Goal: Task Accomplishment & Management: Use online tool/utility

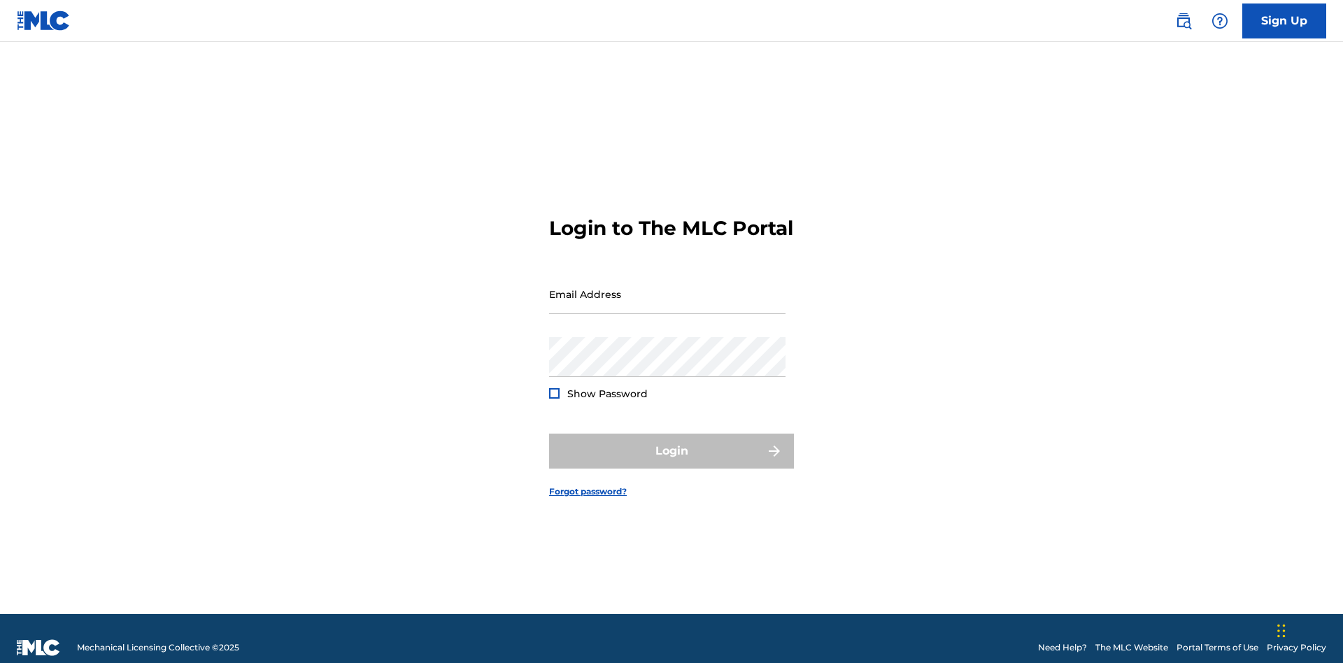
scroll to position [18, 0]
click at [667, 287] on input "Email Address" at bounding box center [667, 294] width 236 height 40
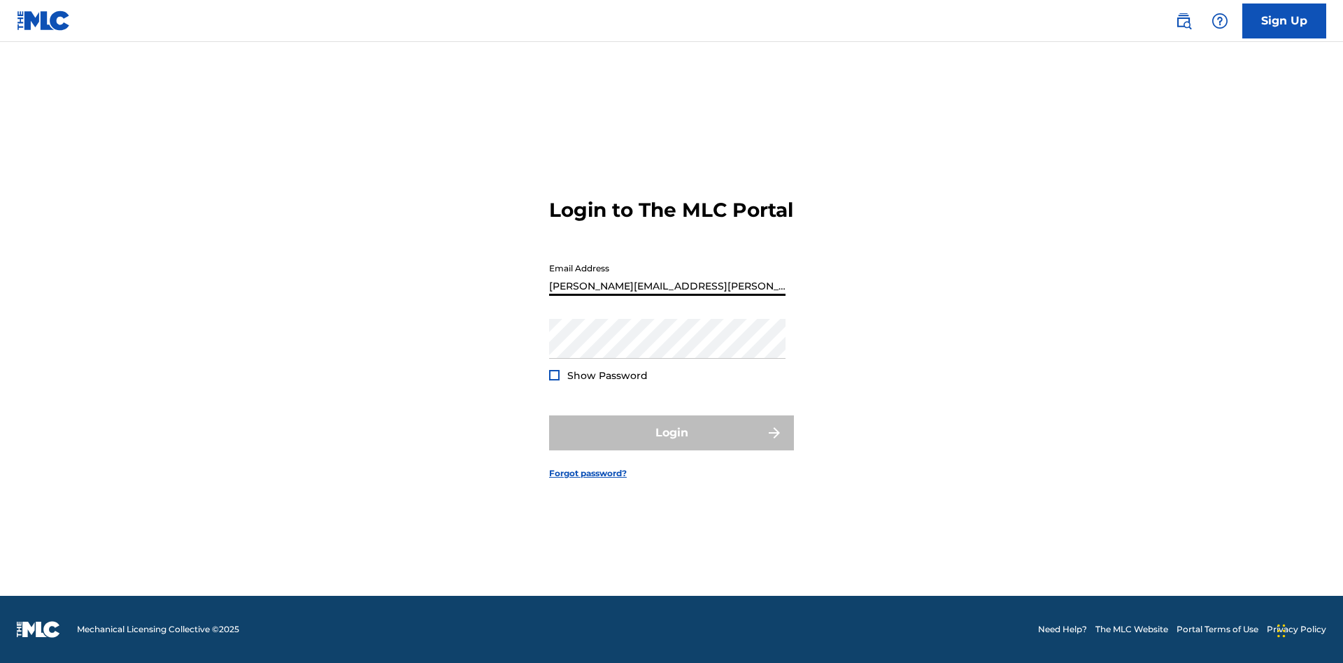
type input "Krystal.Ribble@themlc.com"
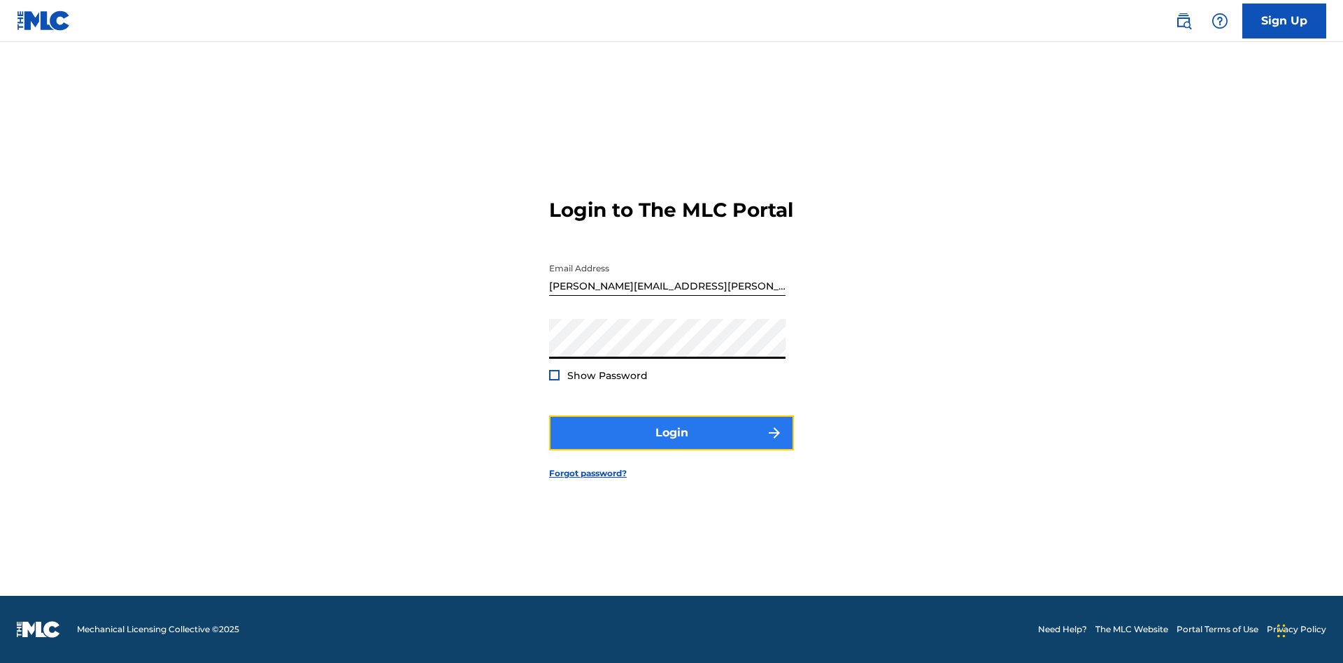
click at [671, 445] on button "Login" at bounding box center [671, 432] width 245 height 35
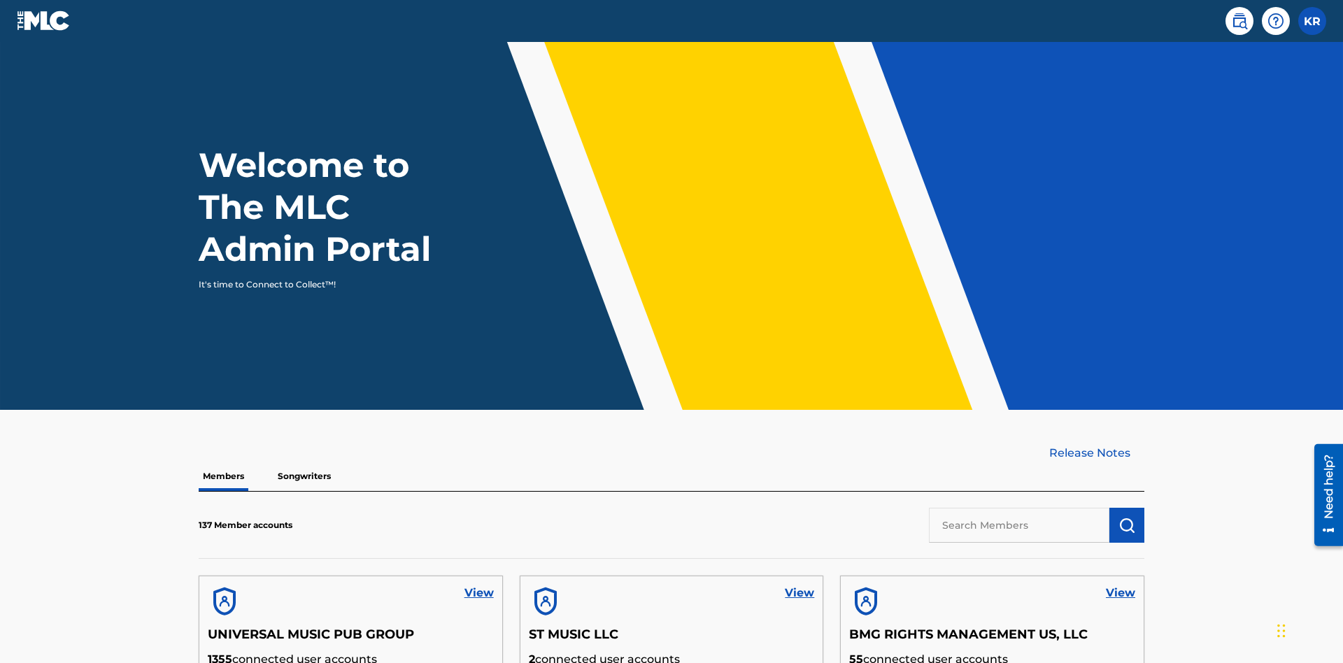
click at [1019, 508] on input "text" at bounding box center [1019, 525] width 180 height 35
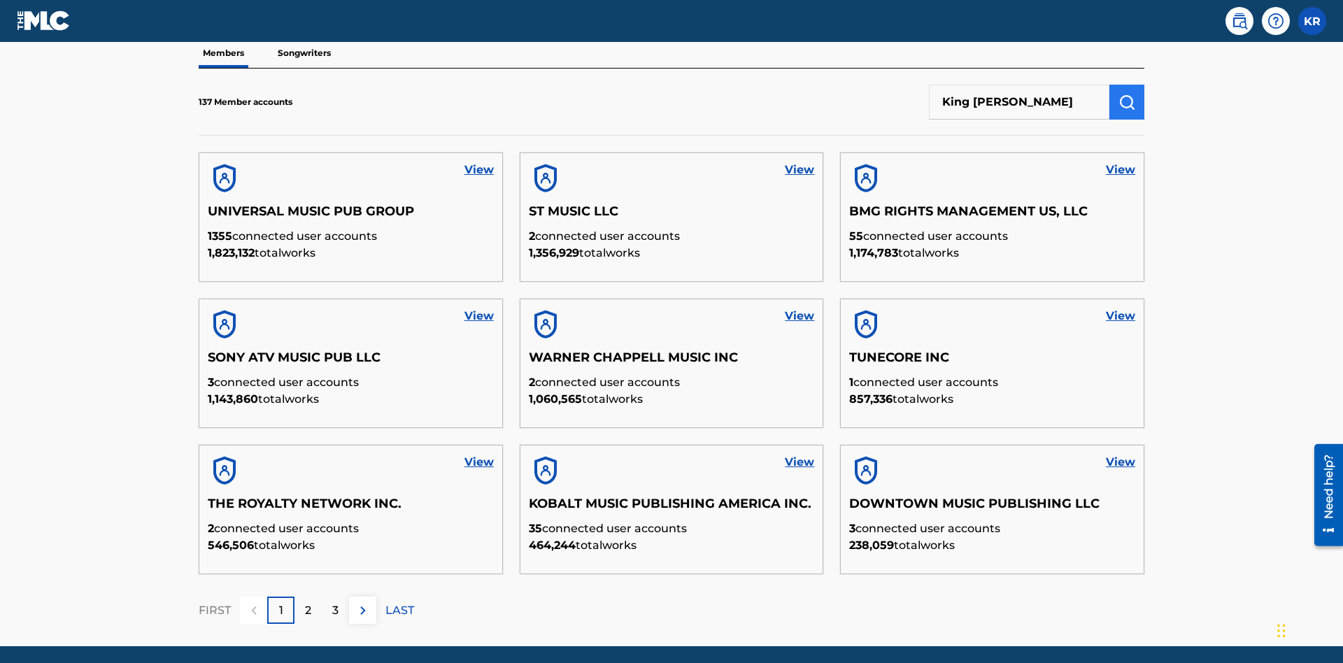
type input "King McTesterson"
click at [1127, 94] on img "submit" at bounding box center [1126, 102] width 17 height 17
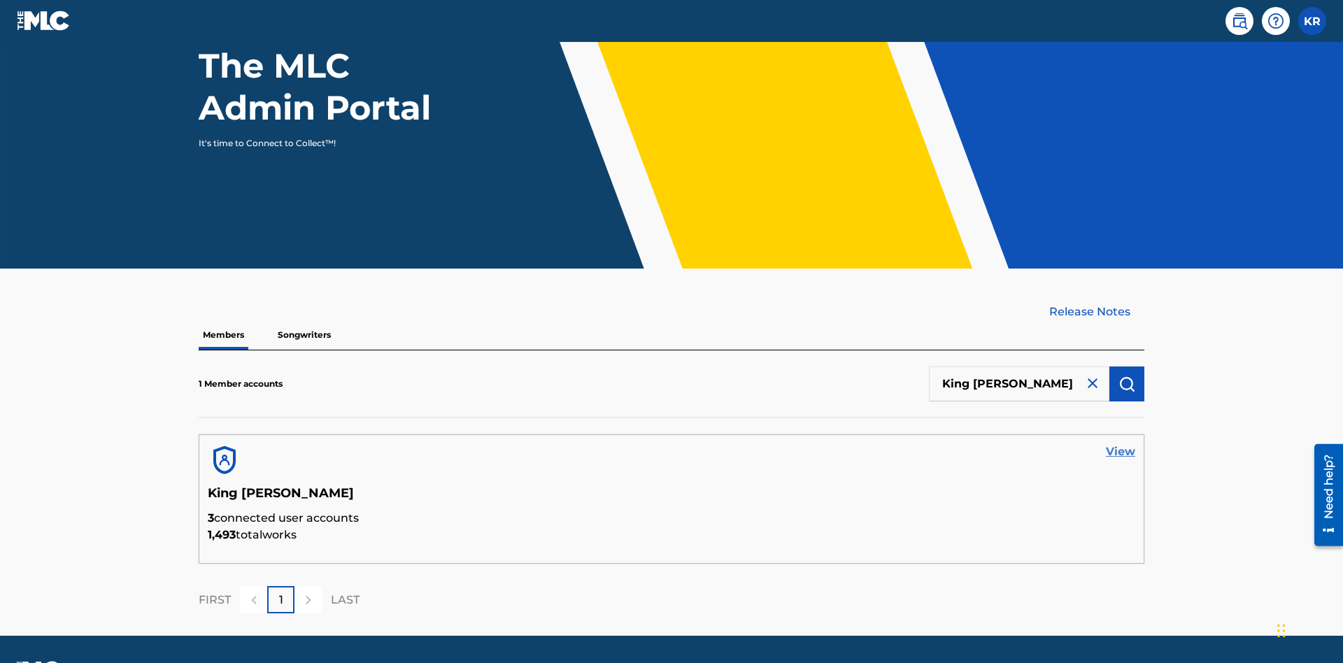
click at [1120, 443] on link "View" at bounding box center [1120, 451] width 29 height 17
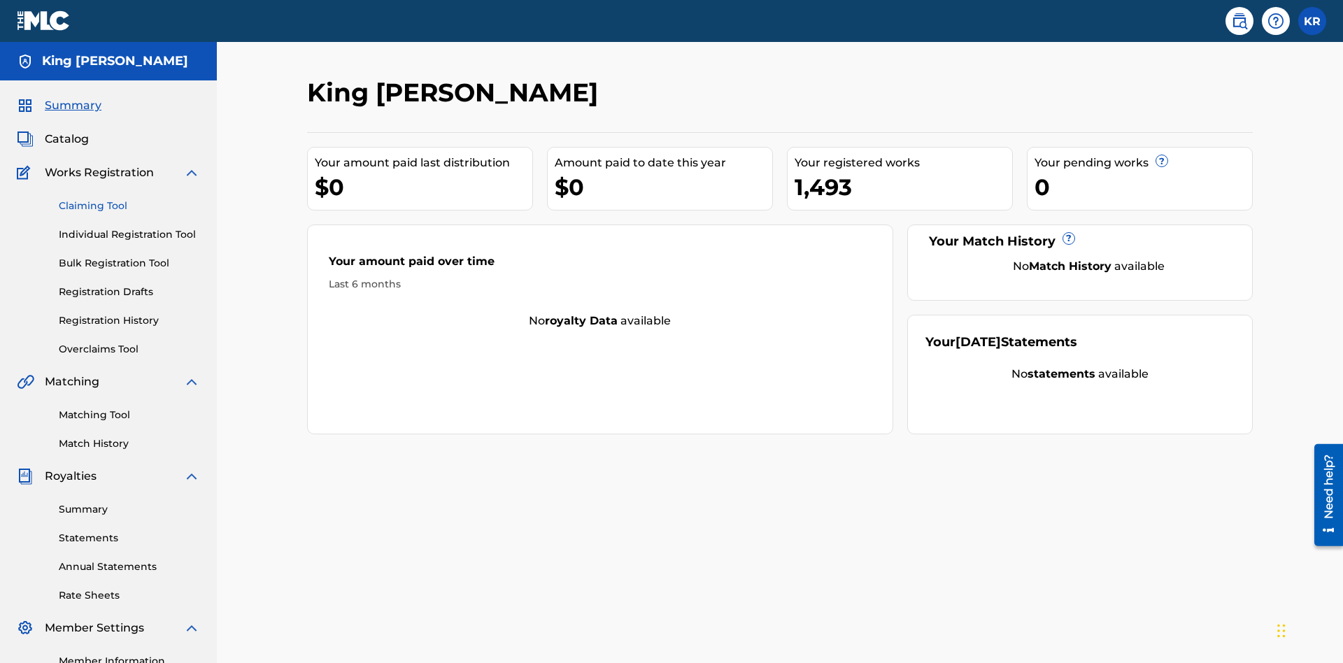
click at [129, 199] on link "Claiming Tool" at bounding box center [129, 206] width 141 height 15
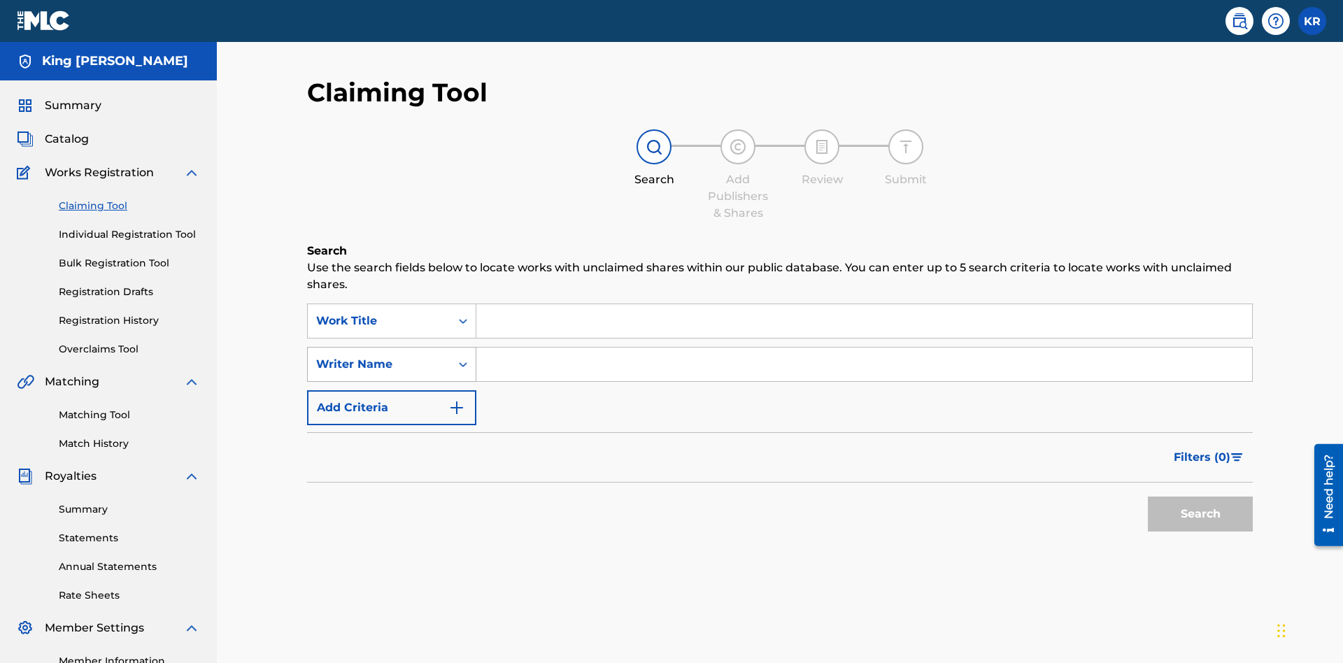
click at [379, 356] on div "Writer Name" at bounding box center [379, 364] width 126 height 17
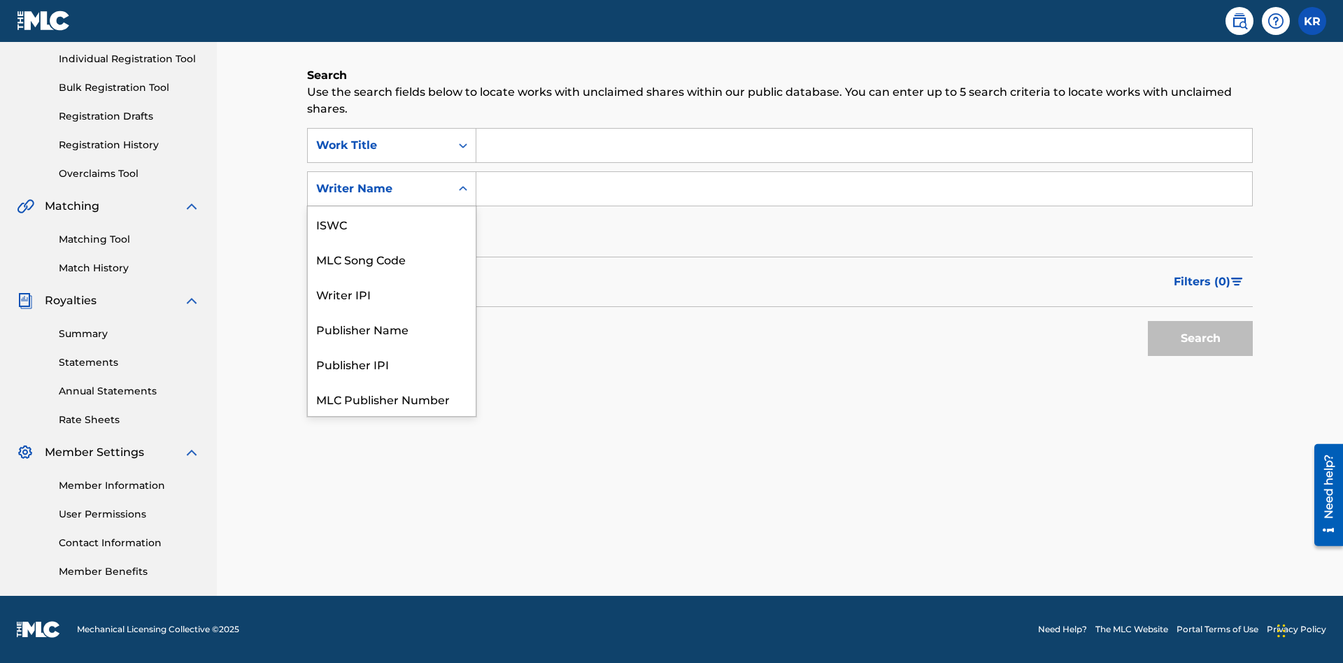
scroll to position [35, 0]
click at [392, 224] on div "MLC Song Code" at bounding box center [392, 223] width 168 height 35
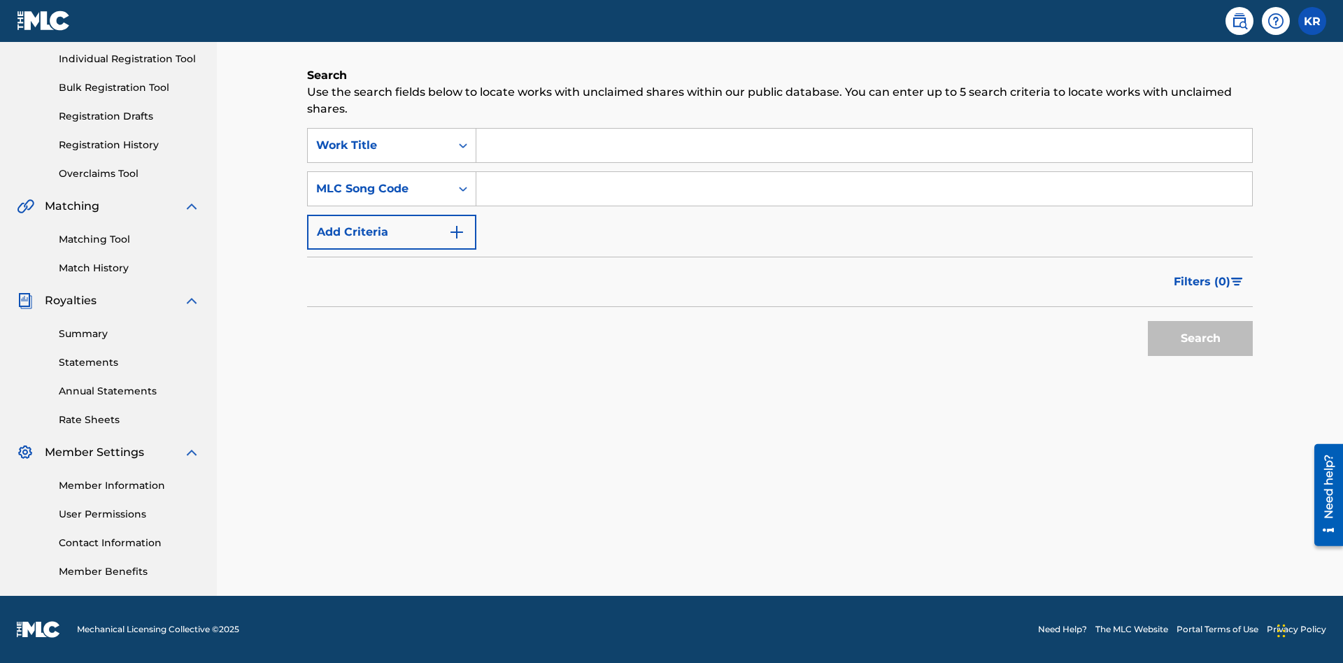
click at [864, 145] on input "Search Form" at bounding box center [864, 146] width 776 height 34
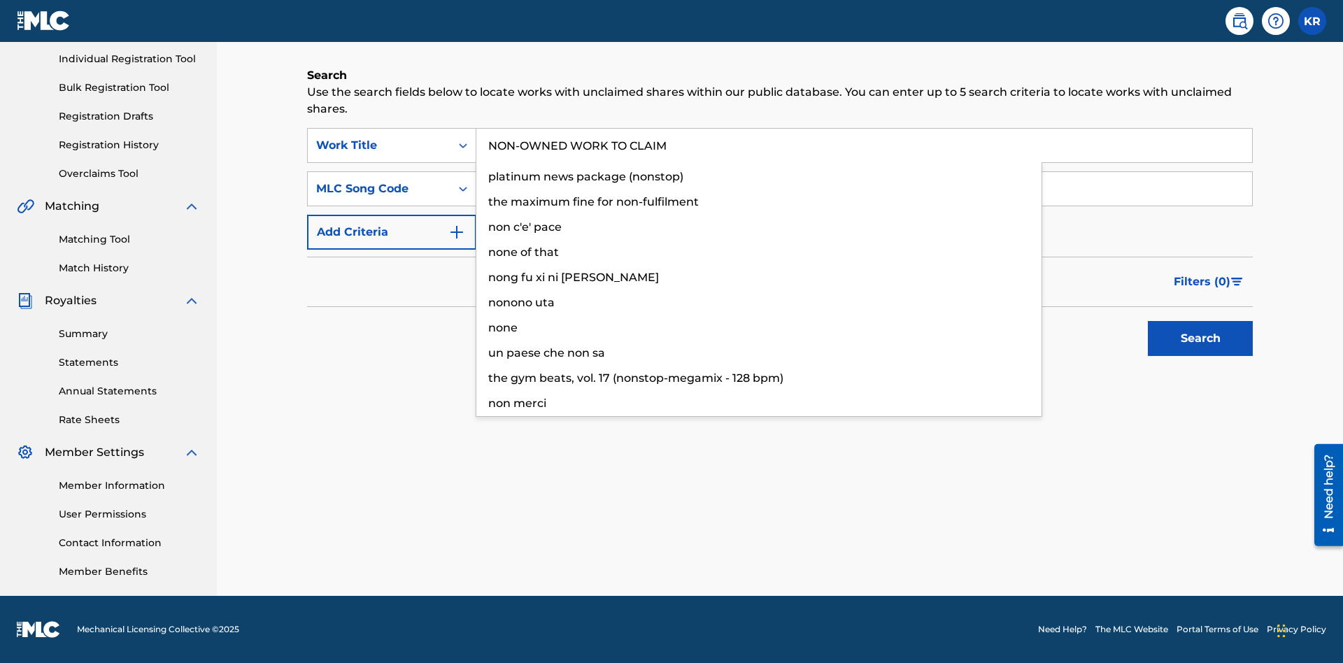
type input "NON-OWNED WORK TO CLAIM"
click at [864, 189] on input "Search Form" at bounding box center [864, 189] width 776 height 34
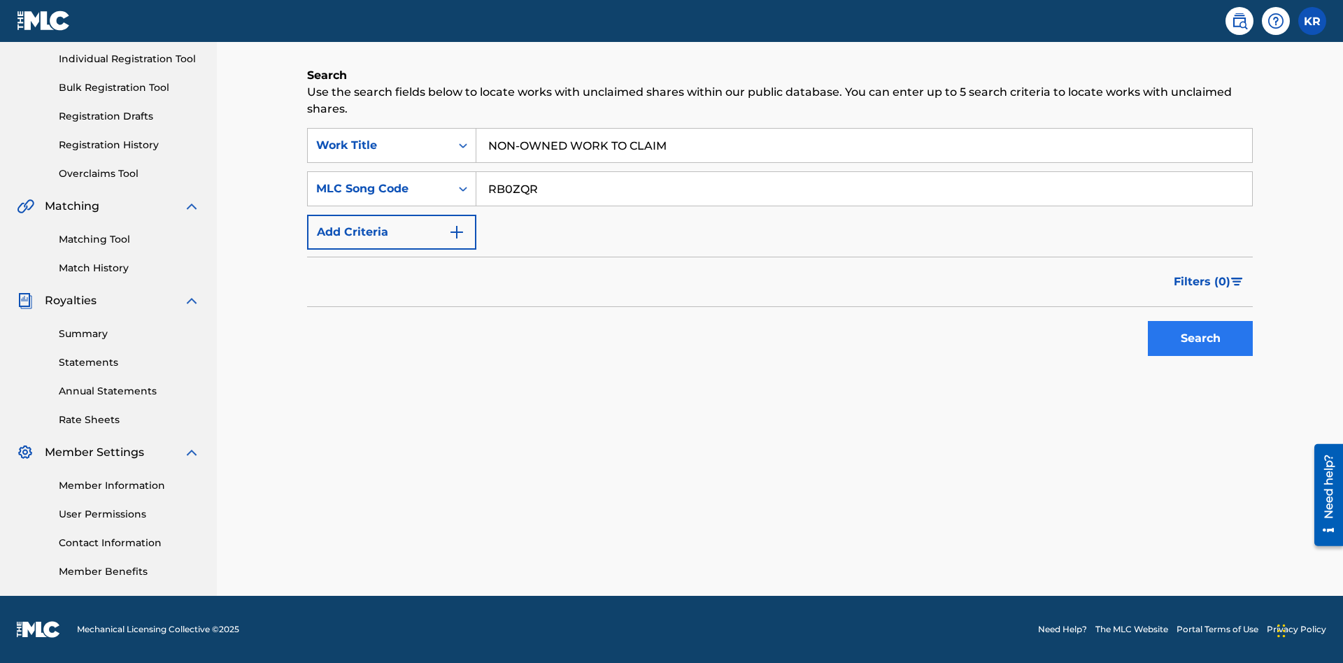
type input "RB0ZQR"
click at [1200, 339] on button "Search" at bounding box center [1200, 338] width 105 height 35
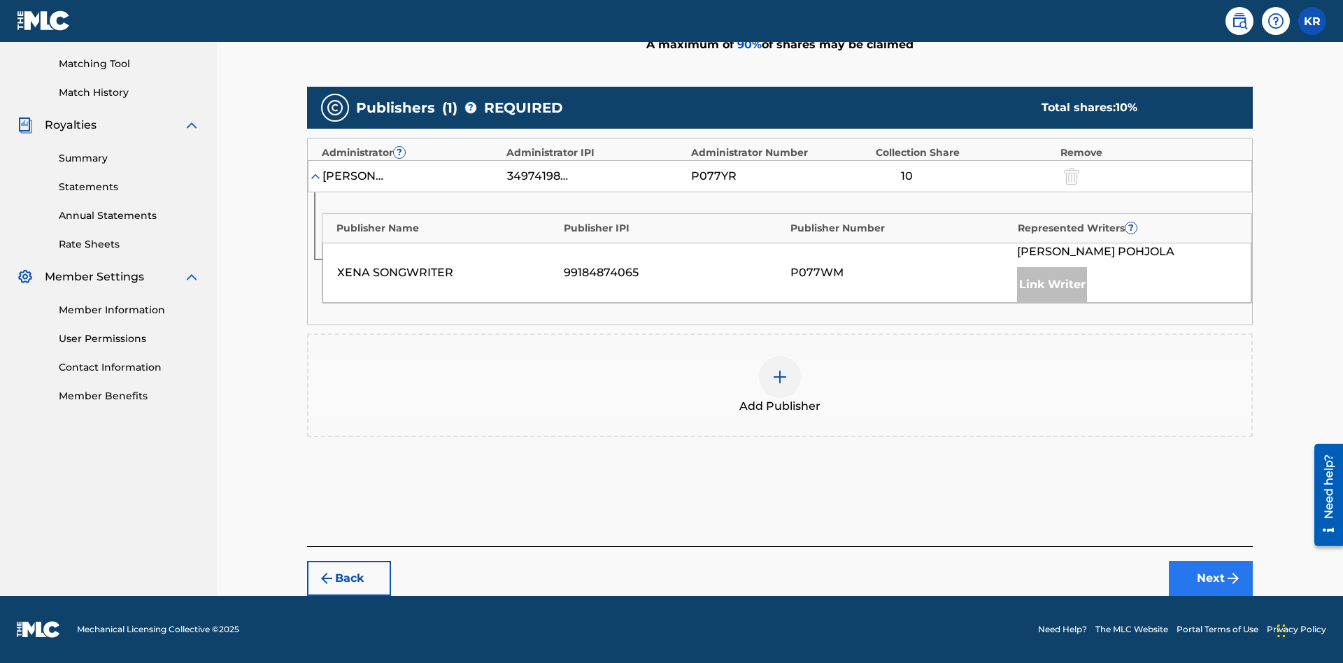
click at [1211, 578] on button "Next" at bounding box center [1211, 578] width 84 height 35
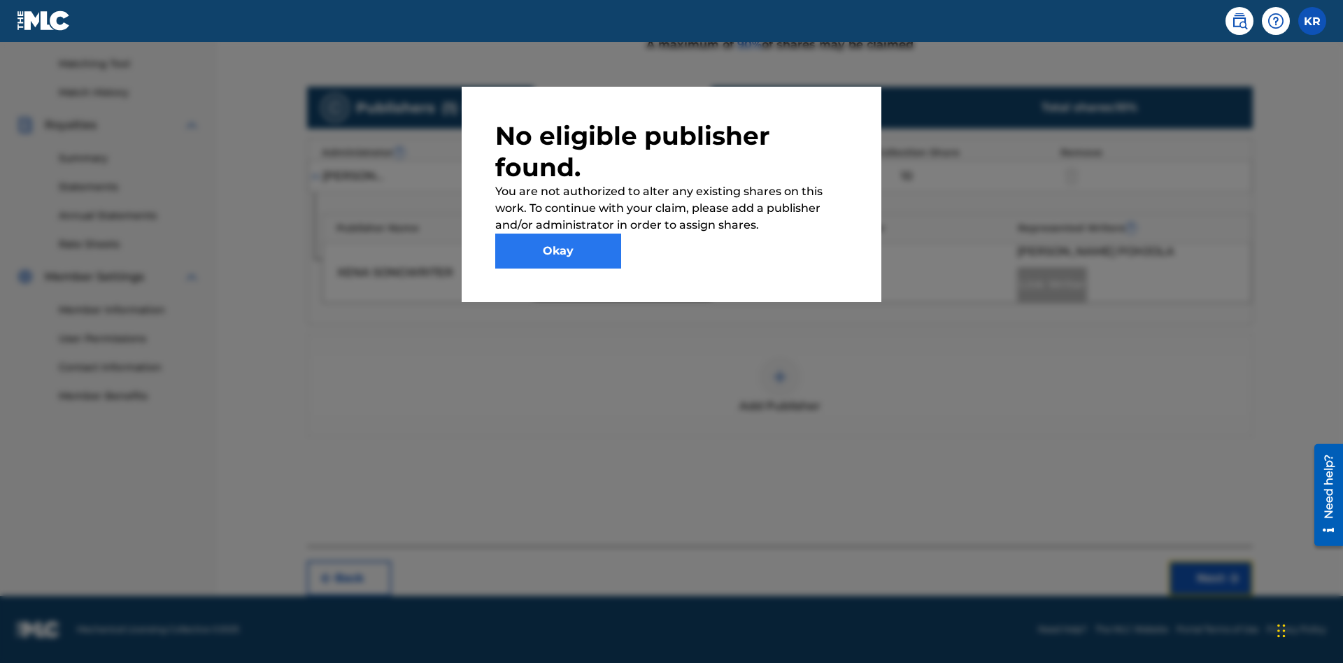
click at [558, 251] on button "Okay" at bounding box center [558, 251] width 126 height 35
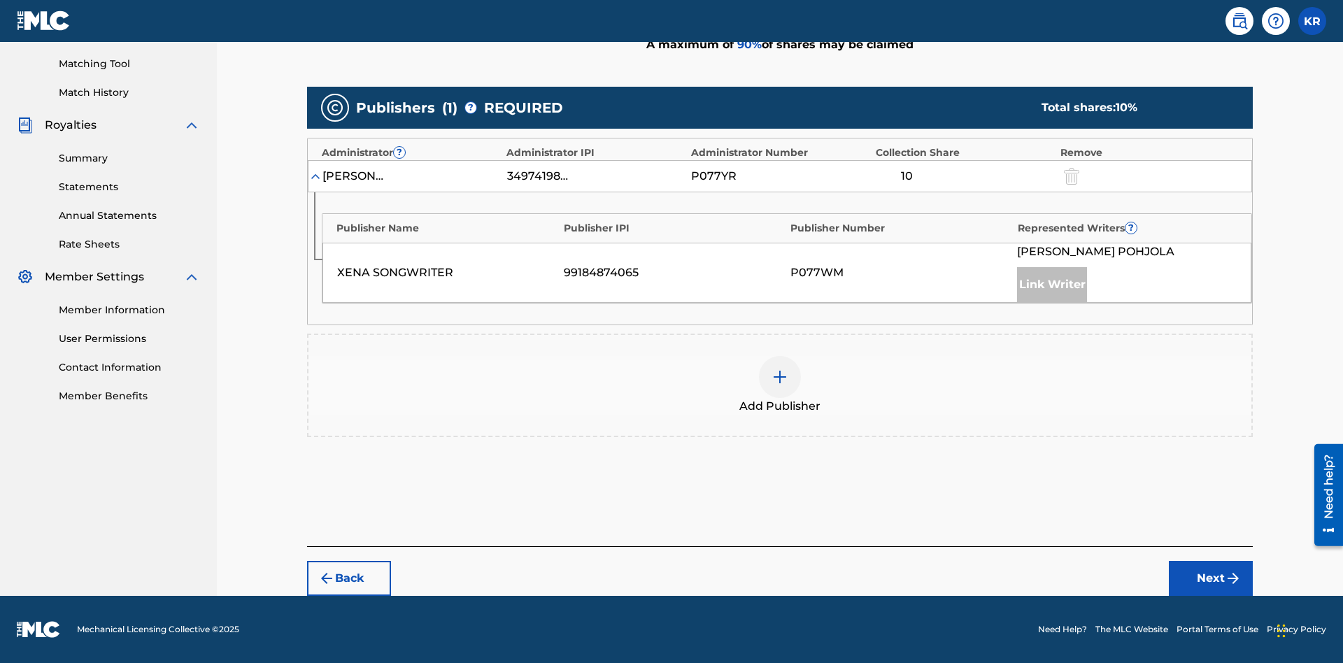
click at [780, 377] on img at bounding box center [779, 377] width 17 height 17
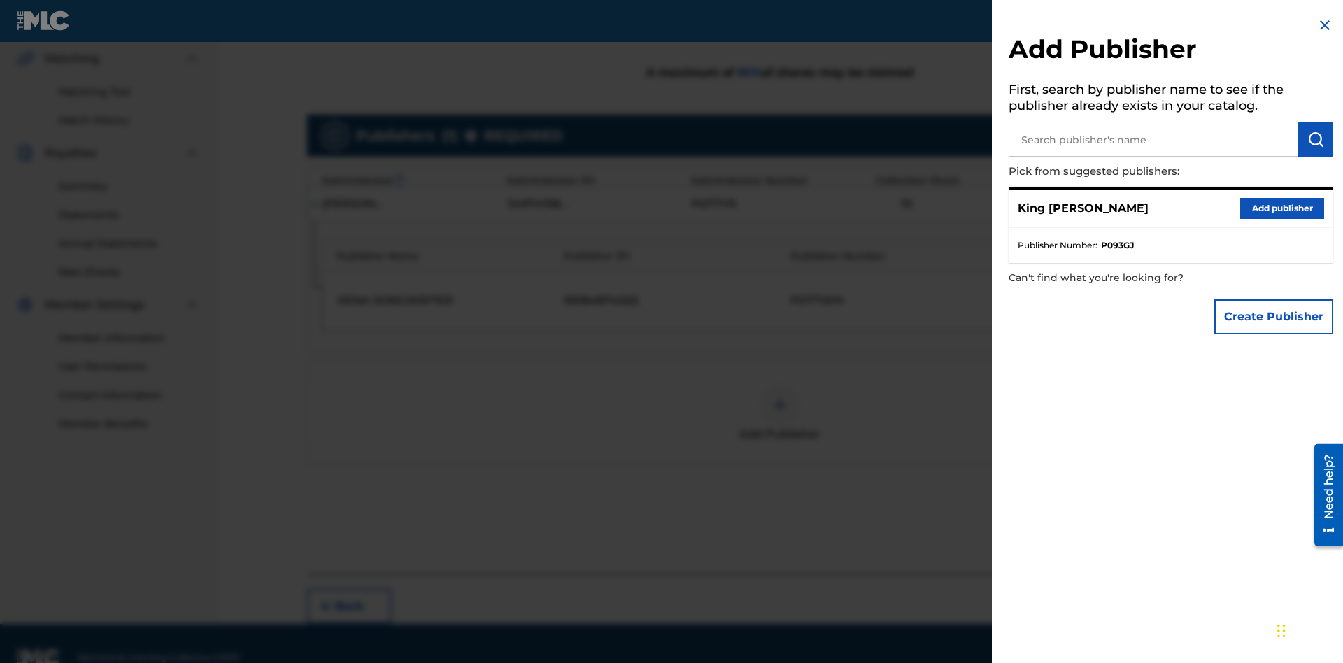
click at [1153, 139] on input "text" at bounding box center [1154, 139] width 290 height 35
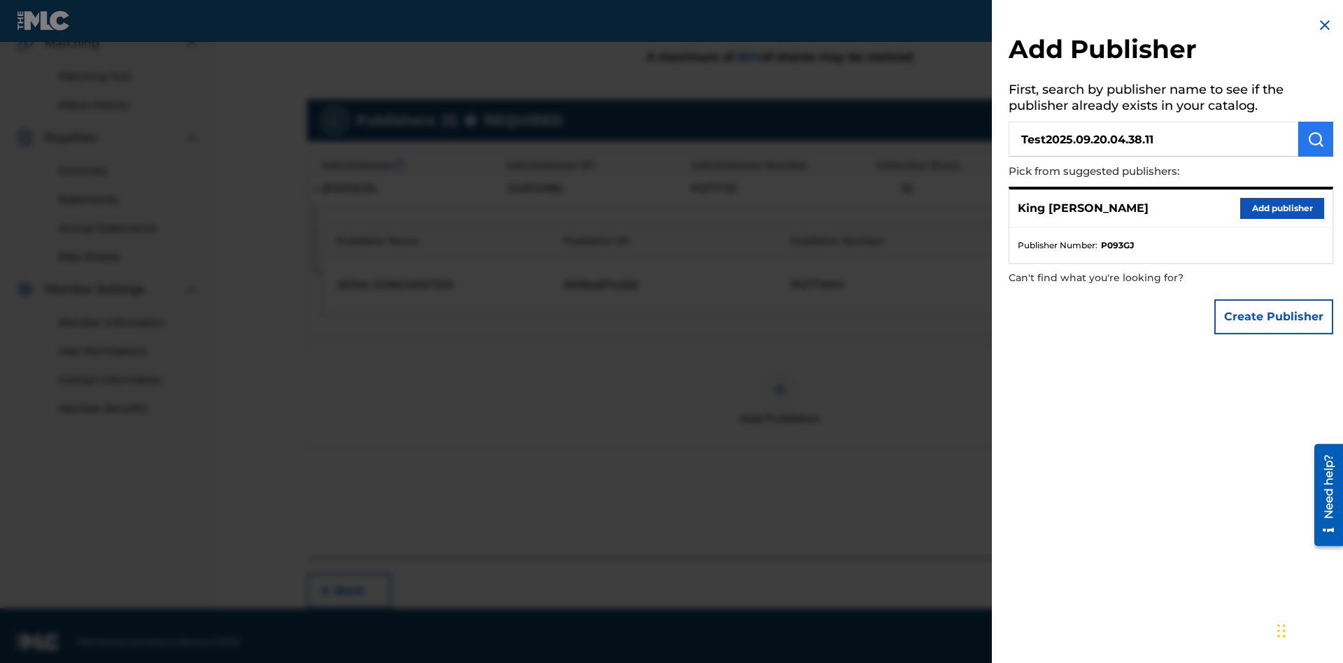
type input "Test2025.09.20.04.38.11"
click at [1316, 139] on img "submit" at bounding box center [1315, 139] width 17 height 17
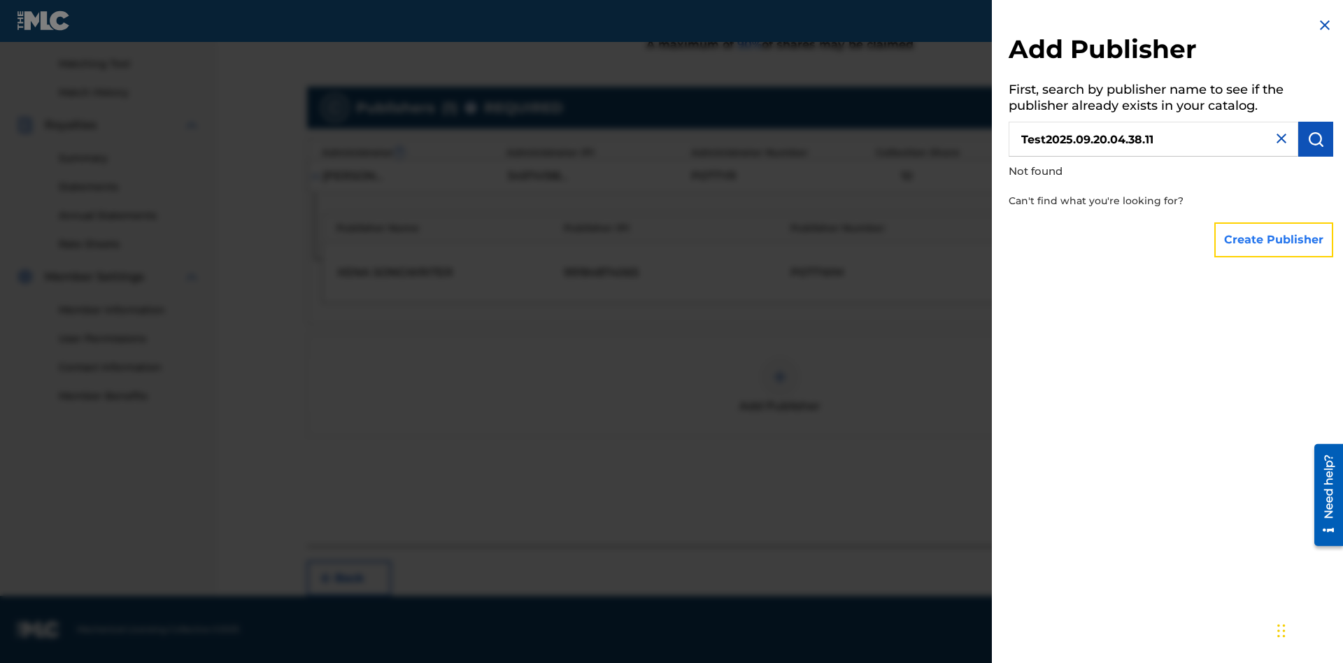
click at [1274, 239] on button "Create Publisher" at bounding box center [1273, 239] width 119 height 35
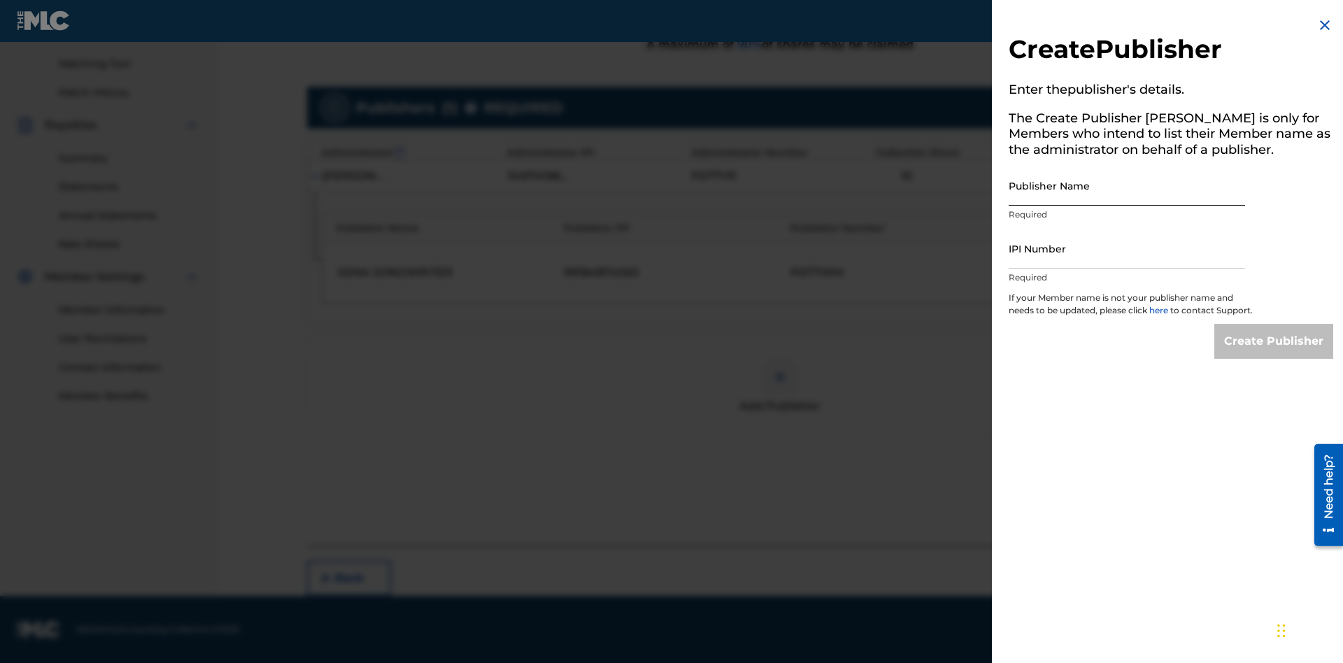
click at [1127, 185] on input "Publisher Name" at bounding box center [1127, 186] width 236 height 40
type input "Test2025.09.20.04.38.14"
click at [1127, 248] on input "IPI Number" at bounding box center [1127, 249] width 236 height 40
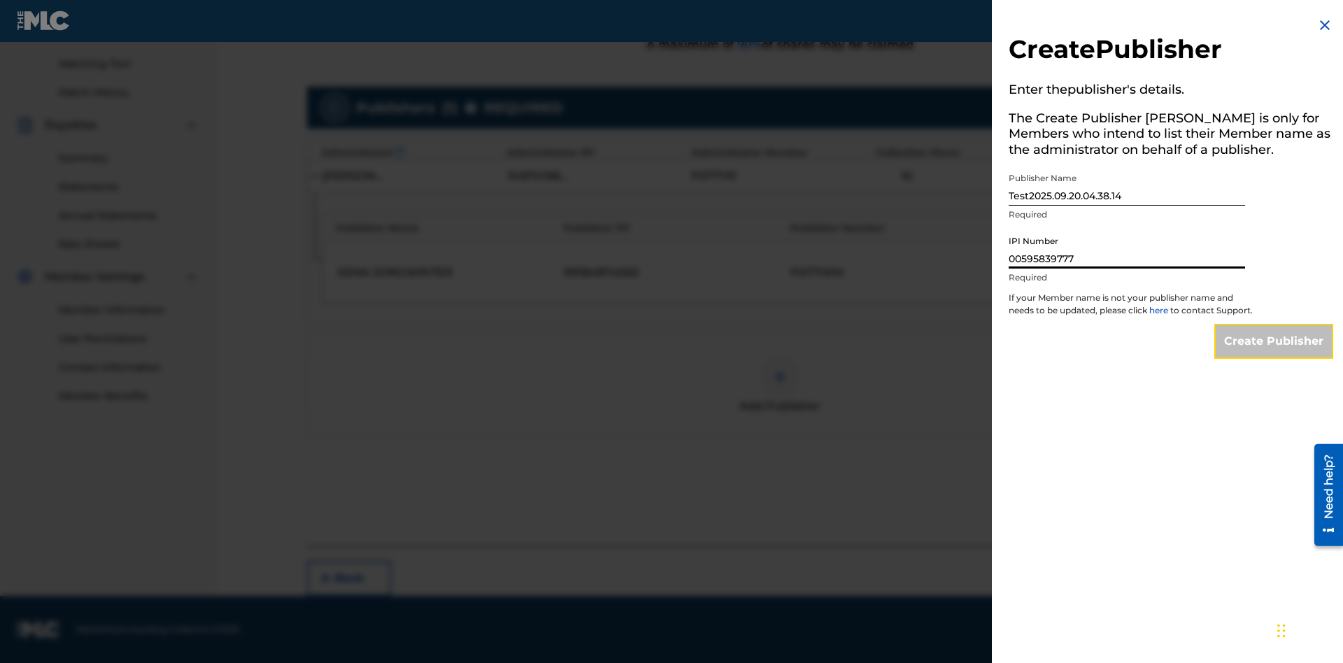
click at [1274, 354] on input "Create Publisher" at bounding box center [1273, 341] width 119 height 35
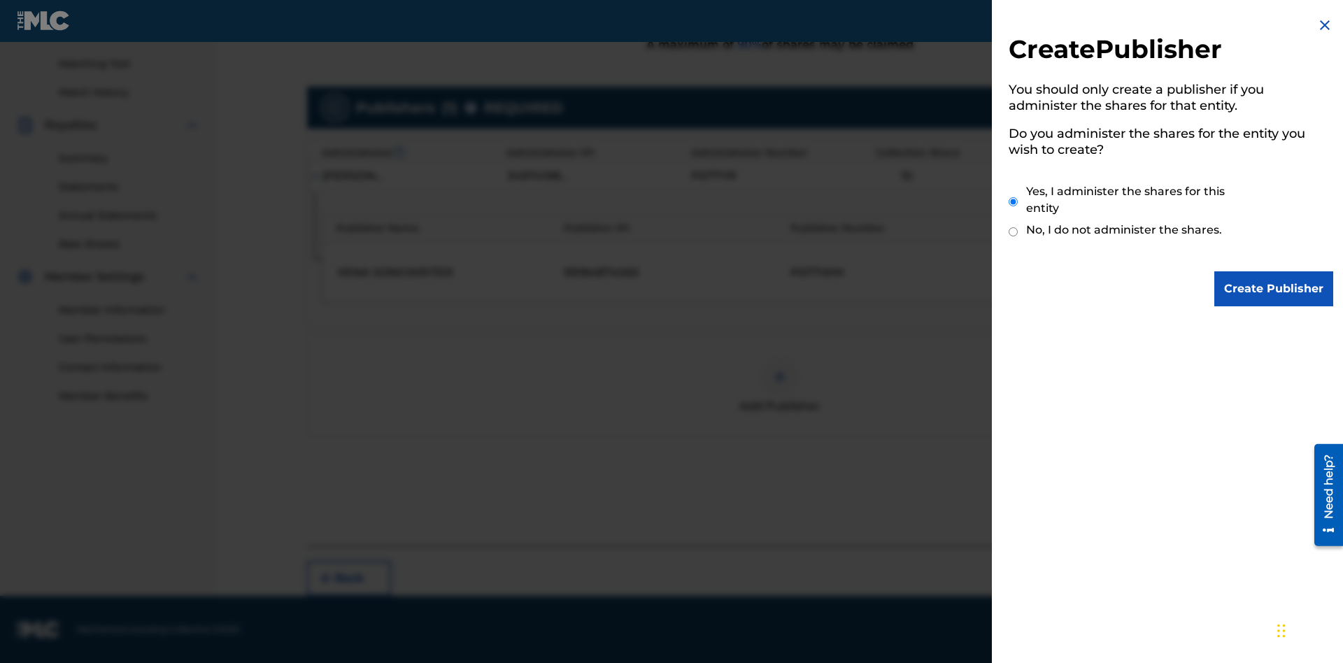
click at [1013, 201] on input "Yes, I administer the shares for this entity" at bounding box center [1013, 202] width 9 height 30
click at [1274, 289] on input "Create Publisher" at bounding box center [1273, 288] width 119 height 35
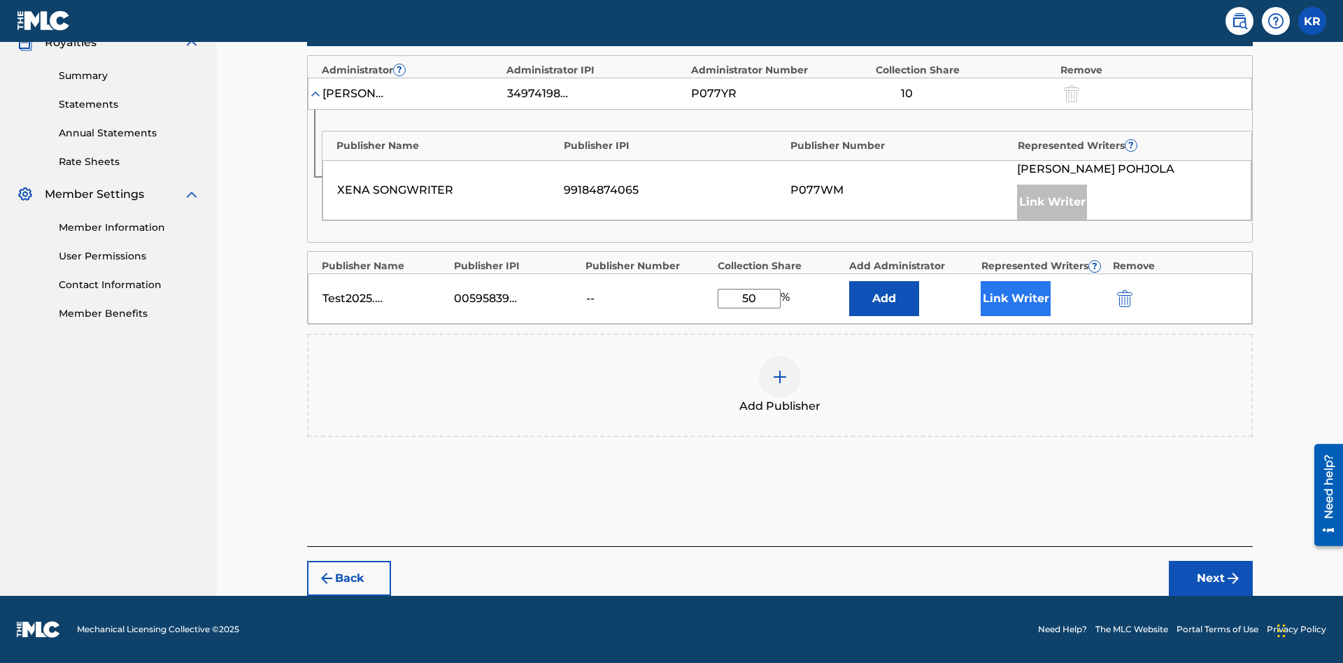
type input "50"
click at [1016, 299] on button "Link Writer" at bounding box center [1016, 298] width 70 height 35
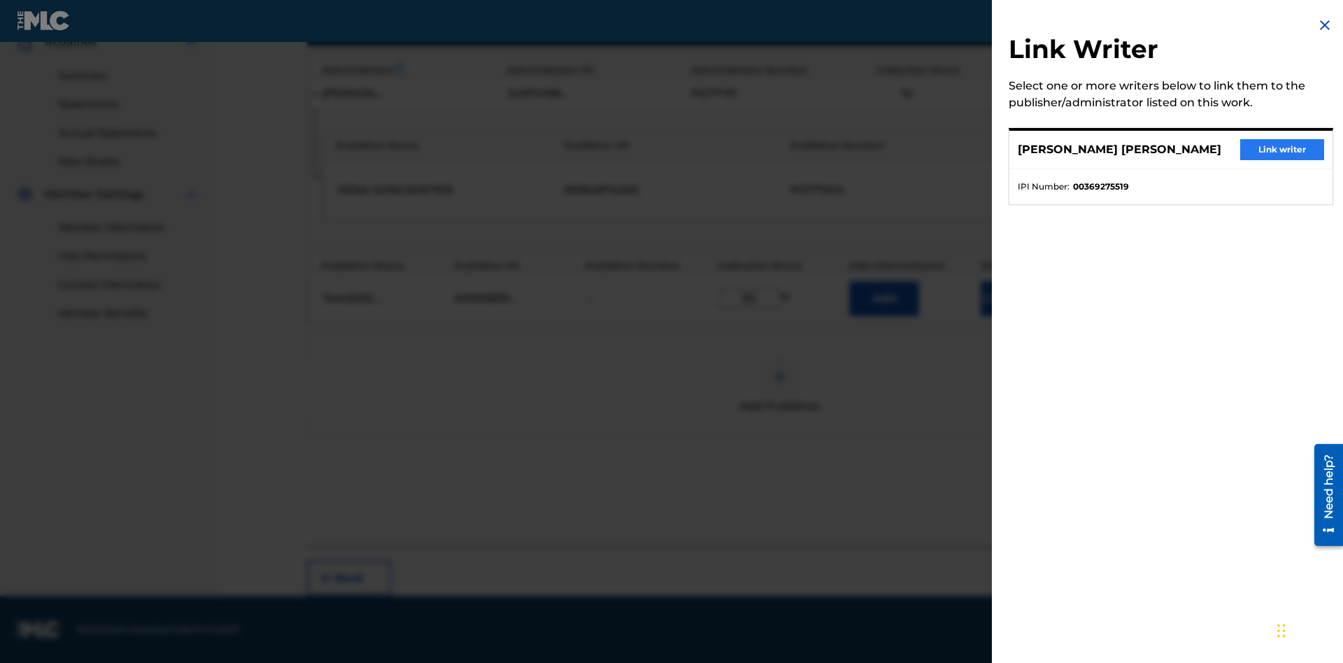
click at [1282, 150] on button "Link writer" at bounding box center [1282, 149] width 84 height 21
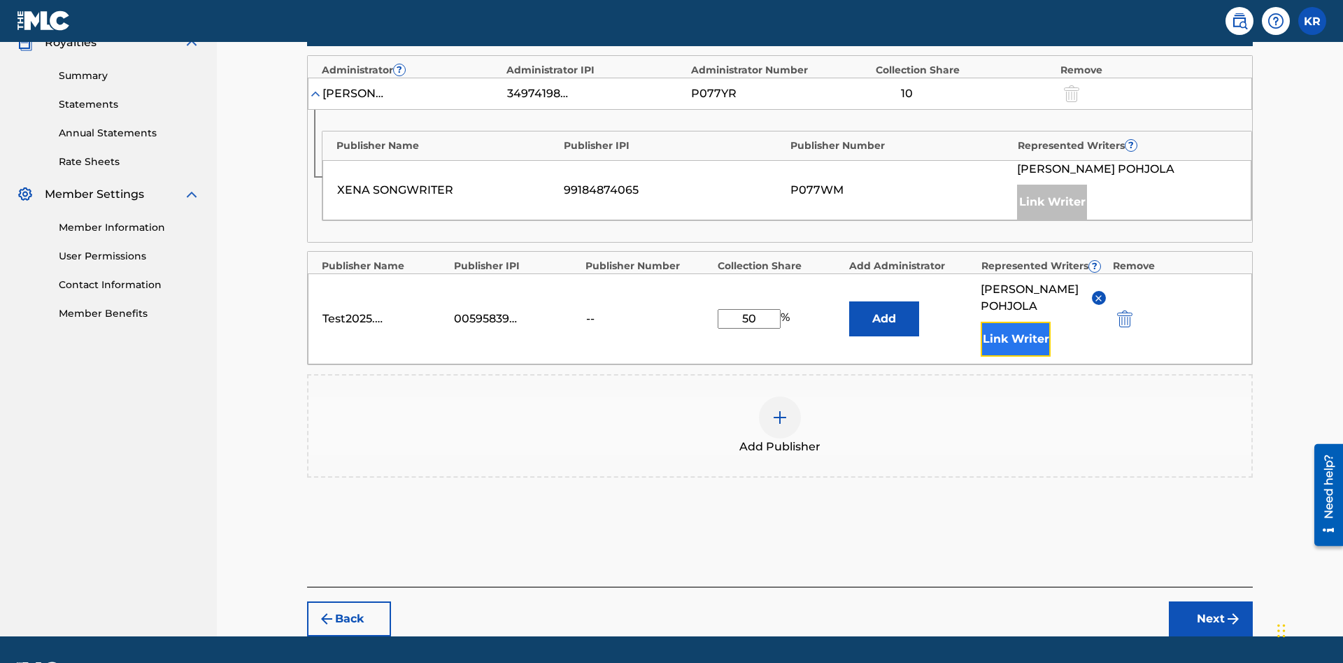
click at [1016, 322] on button "Link Writer" at bounding box center [1016, 339] width 70 height 35
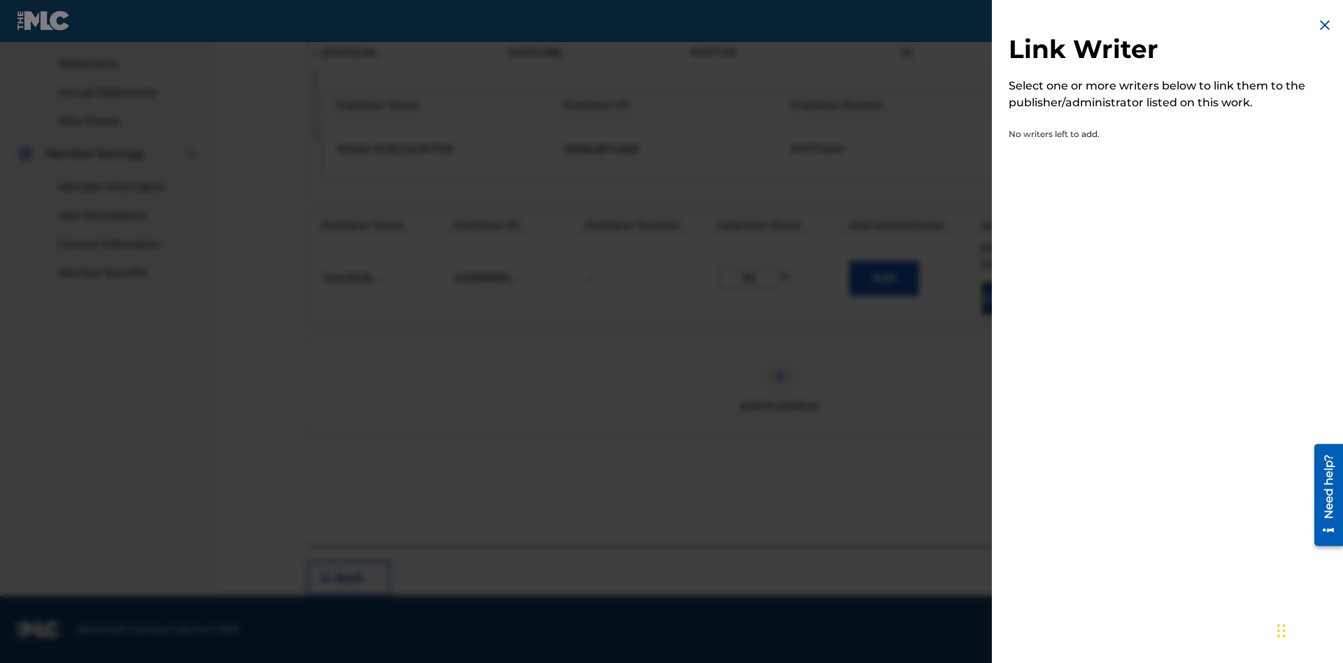
click at [1325, 25] on img at bounding box center [1324, 25] width 17 height 17
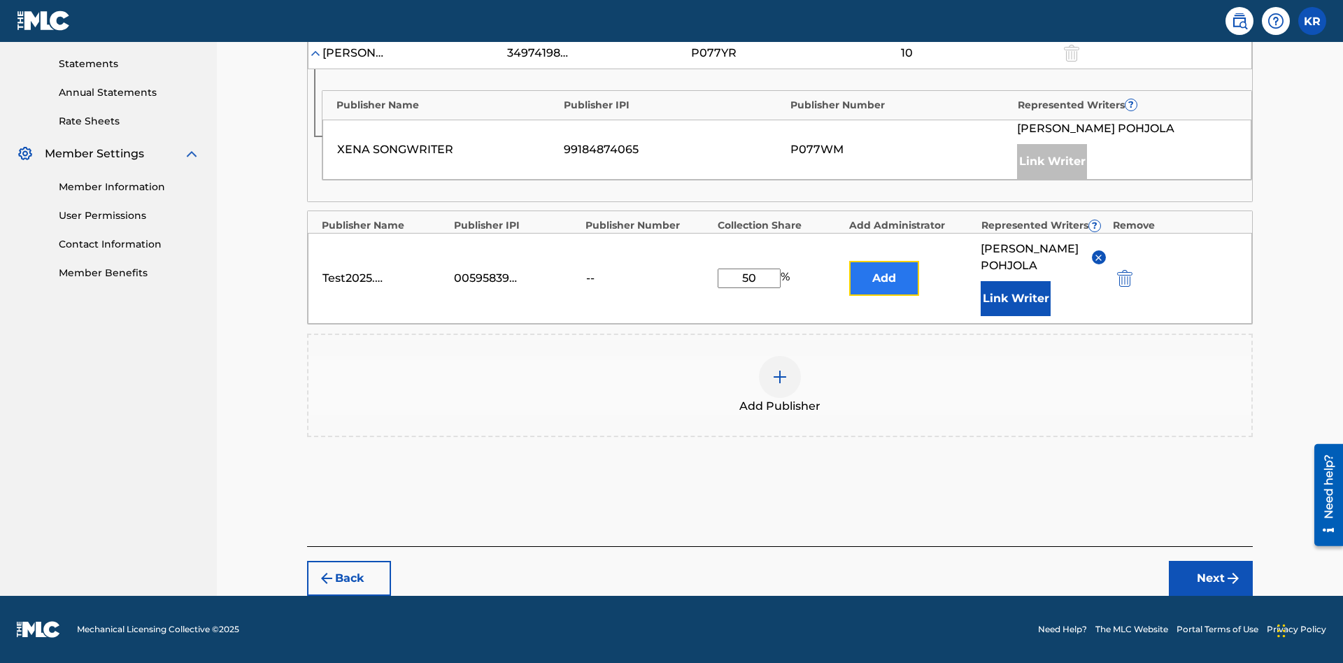
click at [884, 270] on button "Add" at bounding box center [884, 278] width 70 height 35
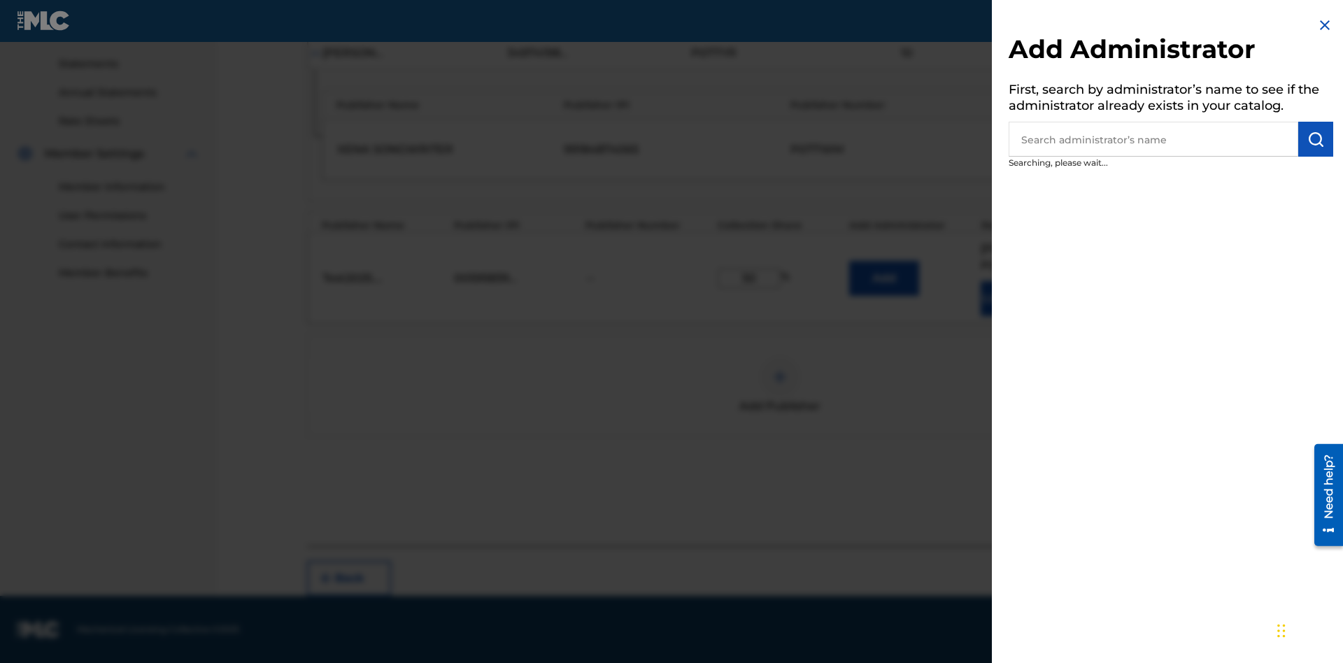
click at [1153, 139] on input "text" at bounding box center [1154, 139] width 290 height 35
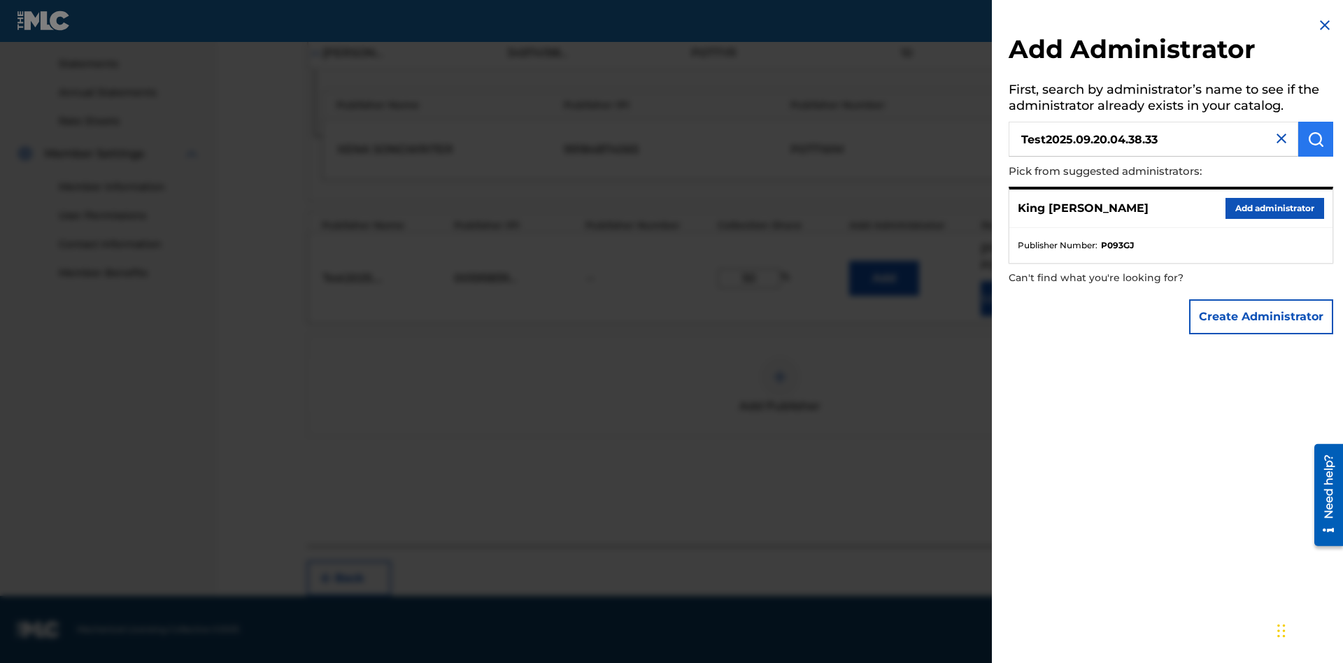
type input "Test2025.09.20.04.38.33"
click at [1316, 139] on img "submit" at bounding box center [1315, 139] width 17 height 17
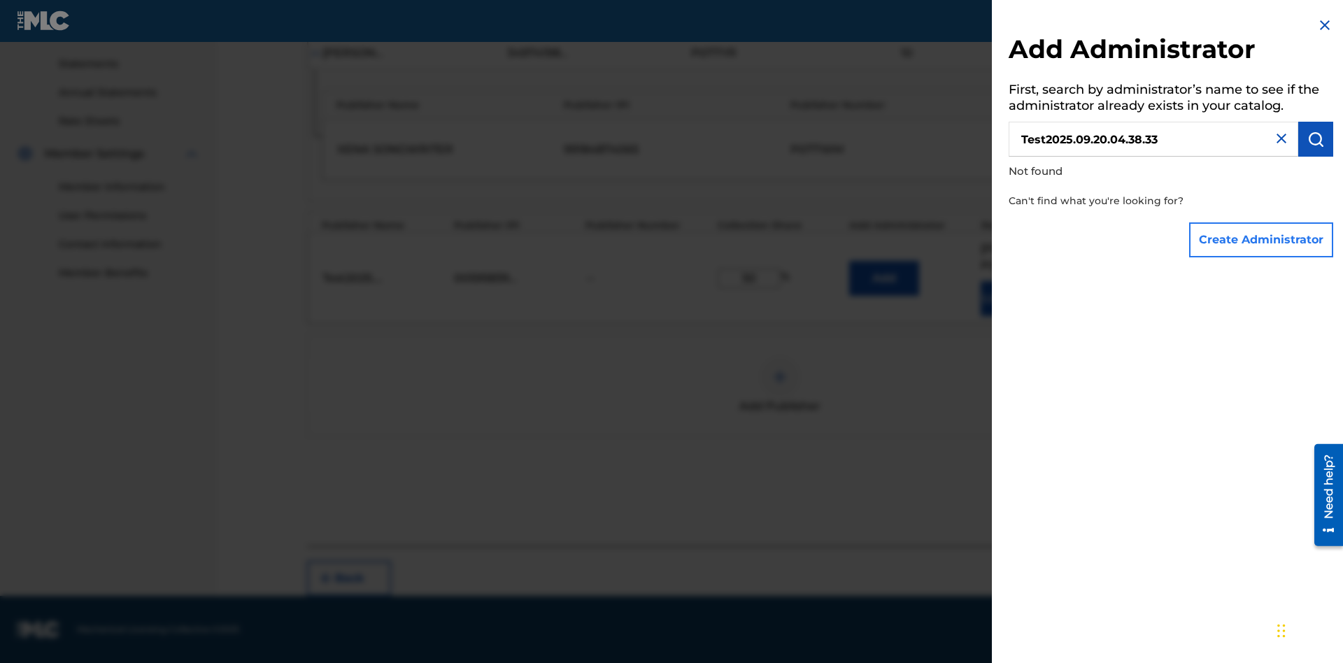
click at [1262, 239] on button "Create Administrator" at bounding box center [1261, 239] width 144 height 35
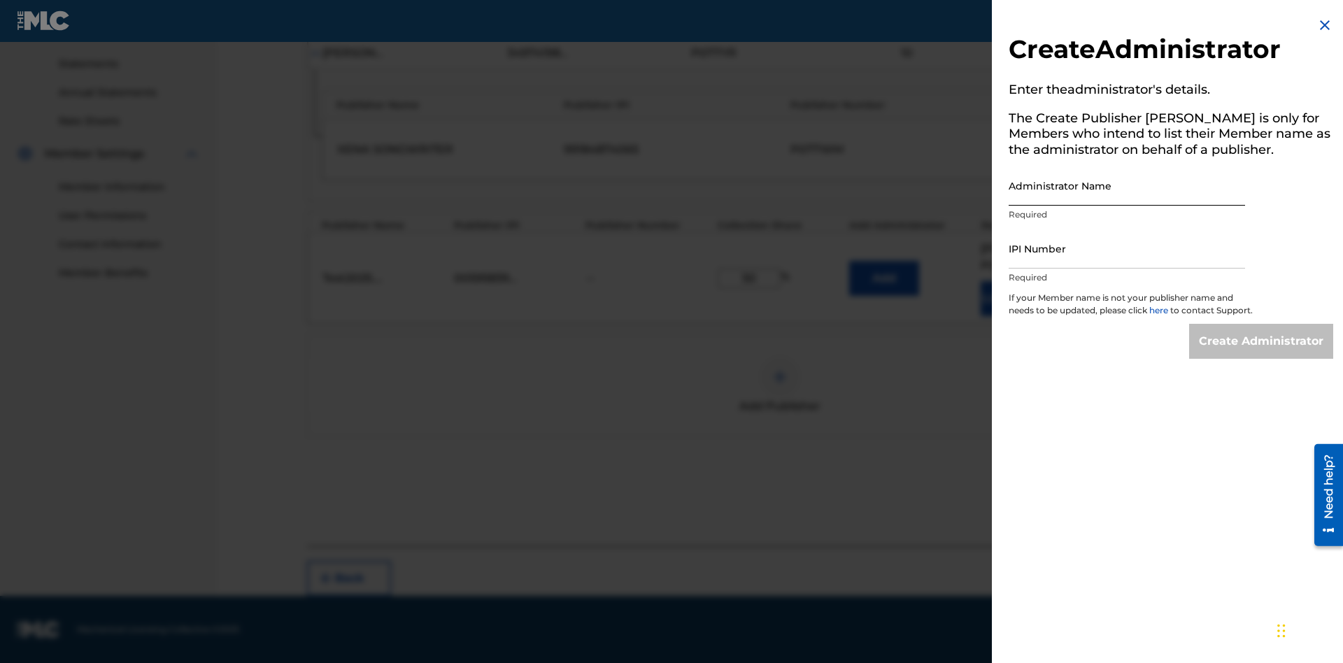
click at [1127, 185] on input "Administrator Name" at bounding box center [1127, 186] width 236 height 40
type input "Test2025.09.20.04.38.37"
click at [1127, 248] on input "IPI Number" at bounding box center [1127, 249] width 236 height 40
type input "00595839777"
click at [1262, 354] on input "Create Administrator" at bounding box center [1261, 341] width 144 height 35
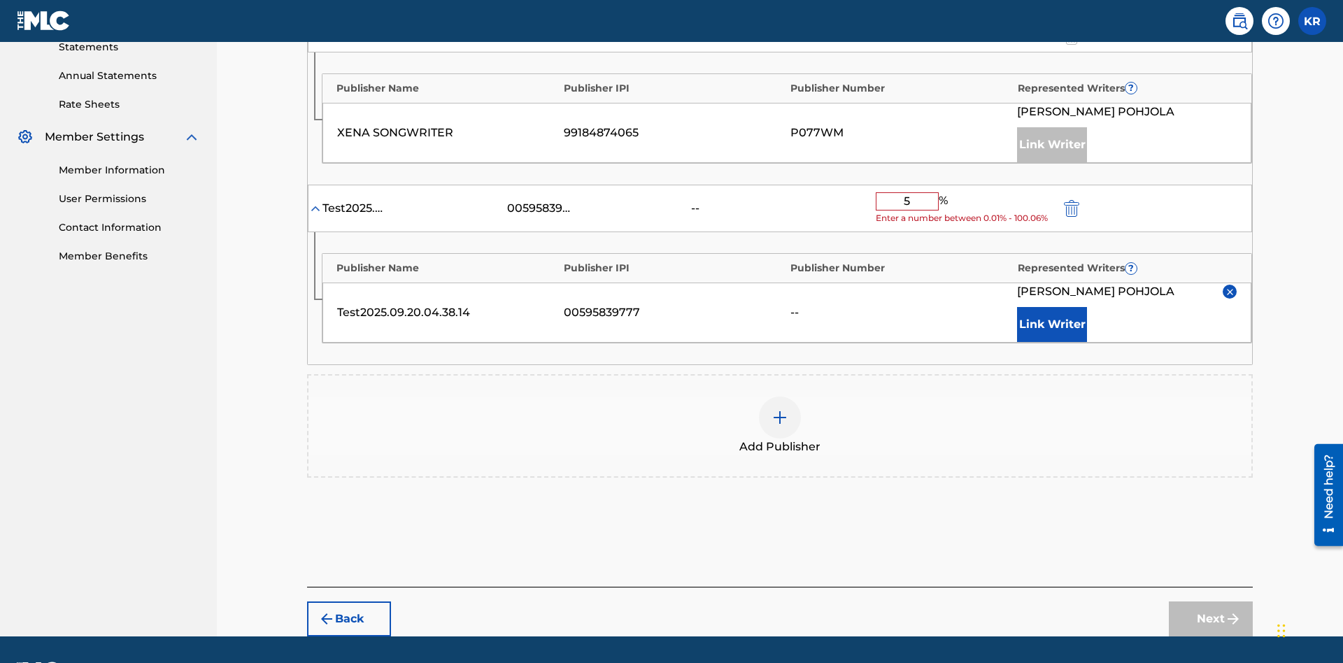
type input "50"
